Goal: Go to known website: Access a specific website the user already knows

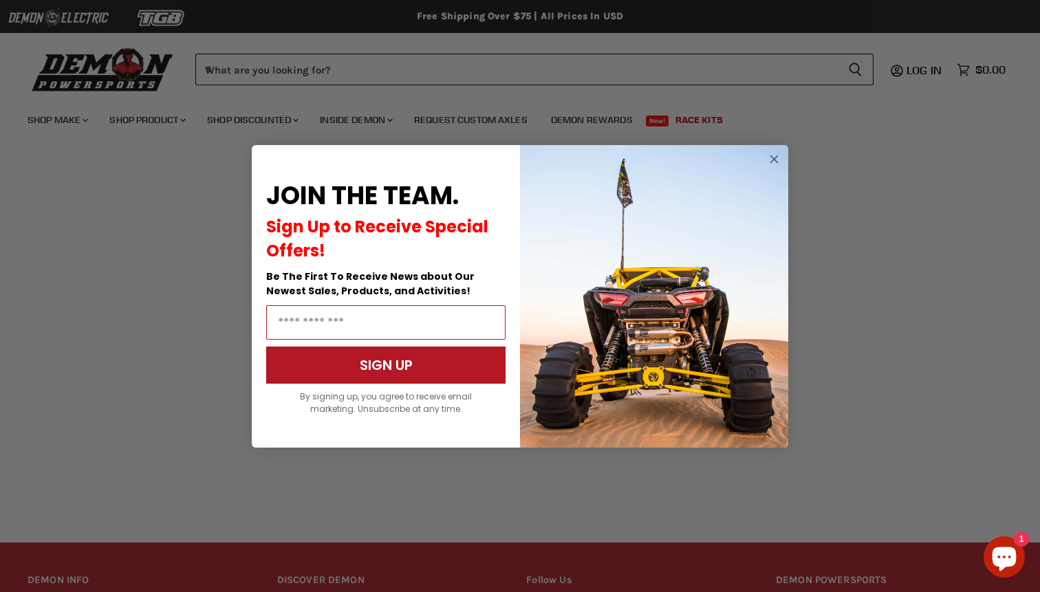
scroll to position [232, 0]
